Goal: Task Accomplishment & Management: Manage account settings

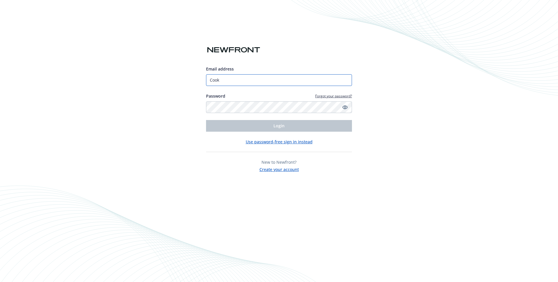
click at [263, 80] on input "Cook" at bounding box center [279, 80] width 146 height 12
type input "[EMAIL_ADDRESS][DOMAIN_NAME]"
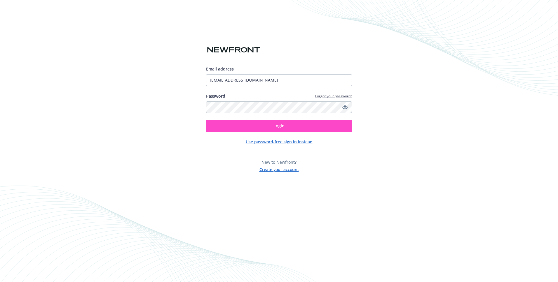
drag, startPoint x: 385, startPoint y: 131, endPoint x: 343, endPoint y: 130, distance: 42.0
click at [382, 130] on div "Email address [EMAIL_ADDRESS][DOMAIN_NAME] Password Forgot your password? Login…" at bounding box center [279, 141] width 558 height 282
click at [268, 123] on button "Login" at bounding box center [279, 126] width 146 height 12
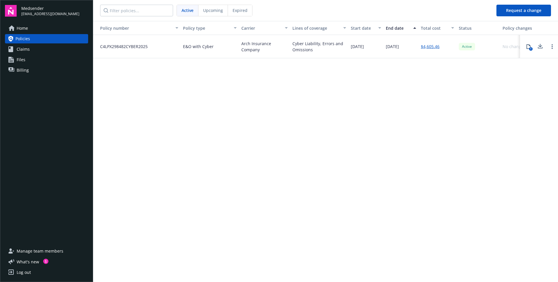
click at [229, 119] on div "Policy number Policy type Carrier Lines of coverage Start date End date Total c…" at bounding box center [325, 151] width 465 height 261
click at [47, 26] on link "Home" at bounding box center [46, 28] width 83 height 9
